Goal: Transaction & Acquisition: Subscribe to service/newsletter

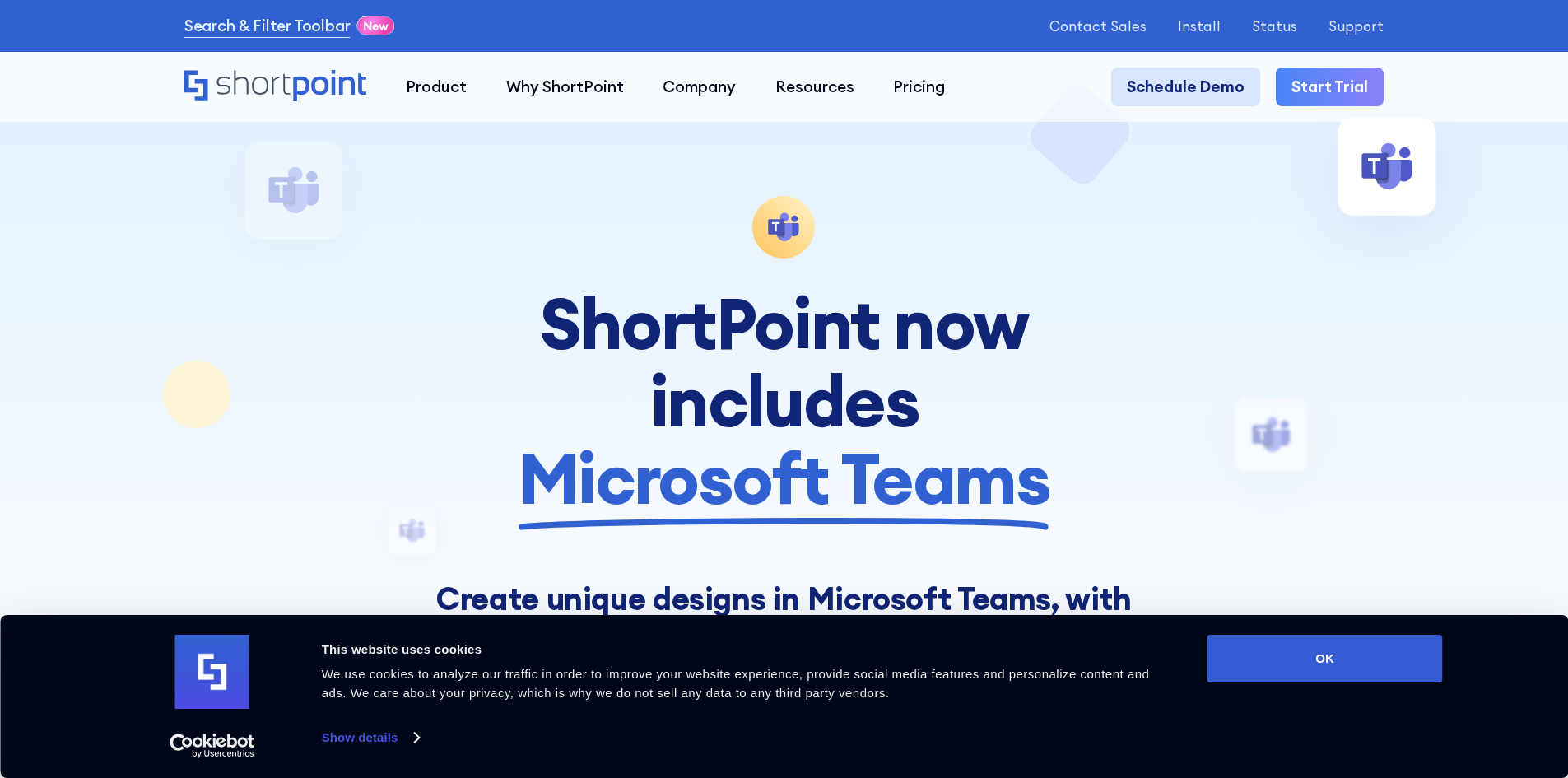
click at [1213, 95] on link "Schedule Demo" at bounding box center [1185, 87] width 149 height 39
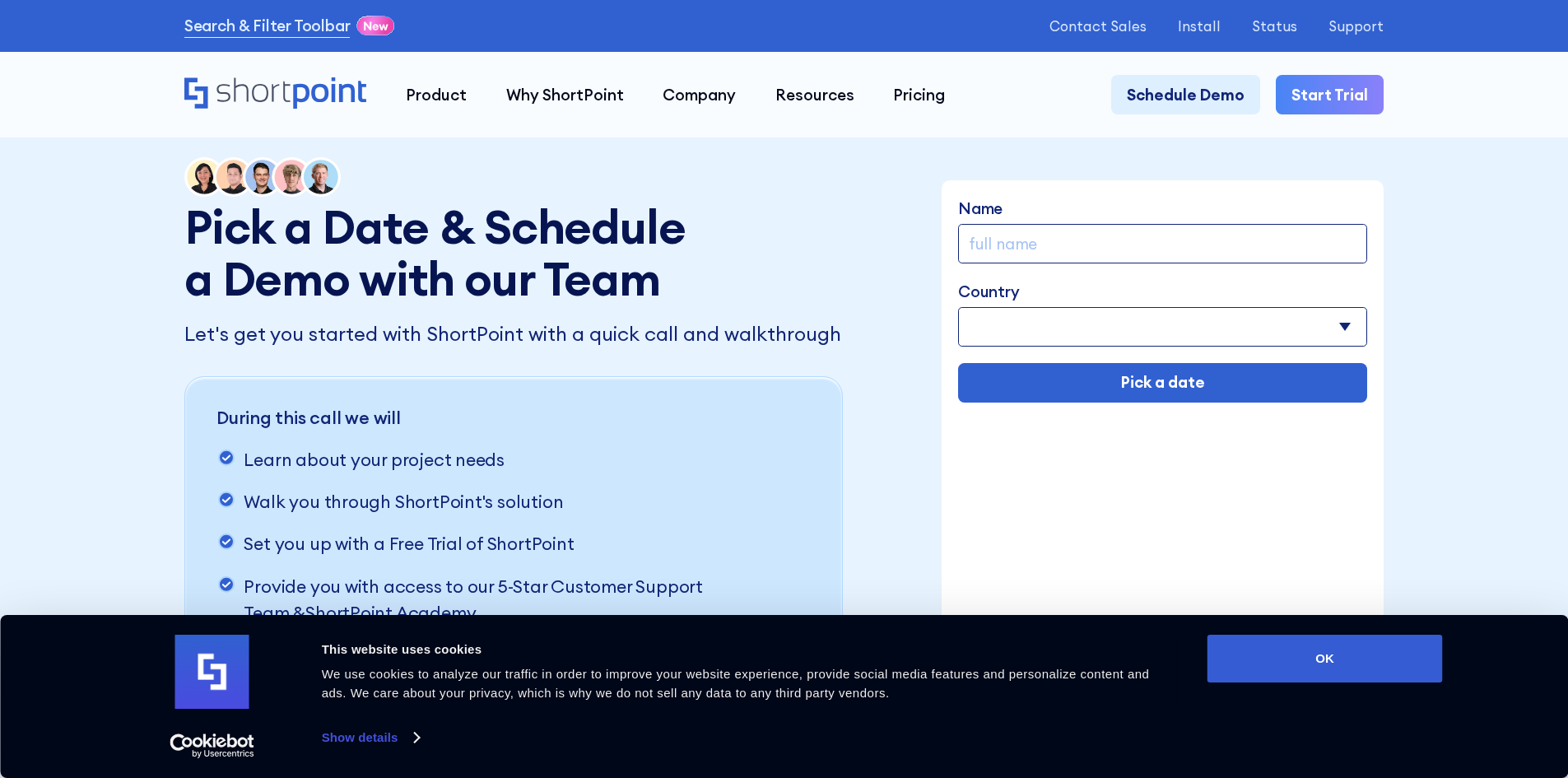
click at [1322, 82] on link "Start Trial" at bounding box center [1329, 95] width 108 height 39
